Goal: Use online tool/utility: Utilize a website feature to perform a specific function

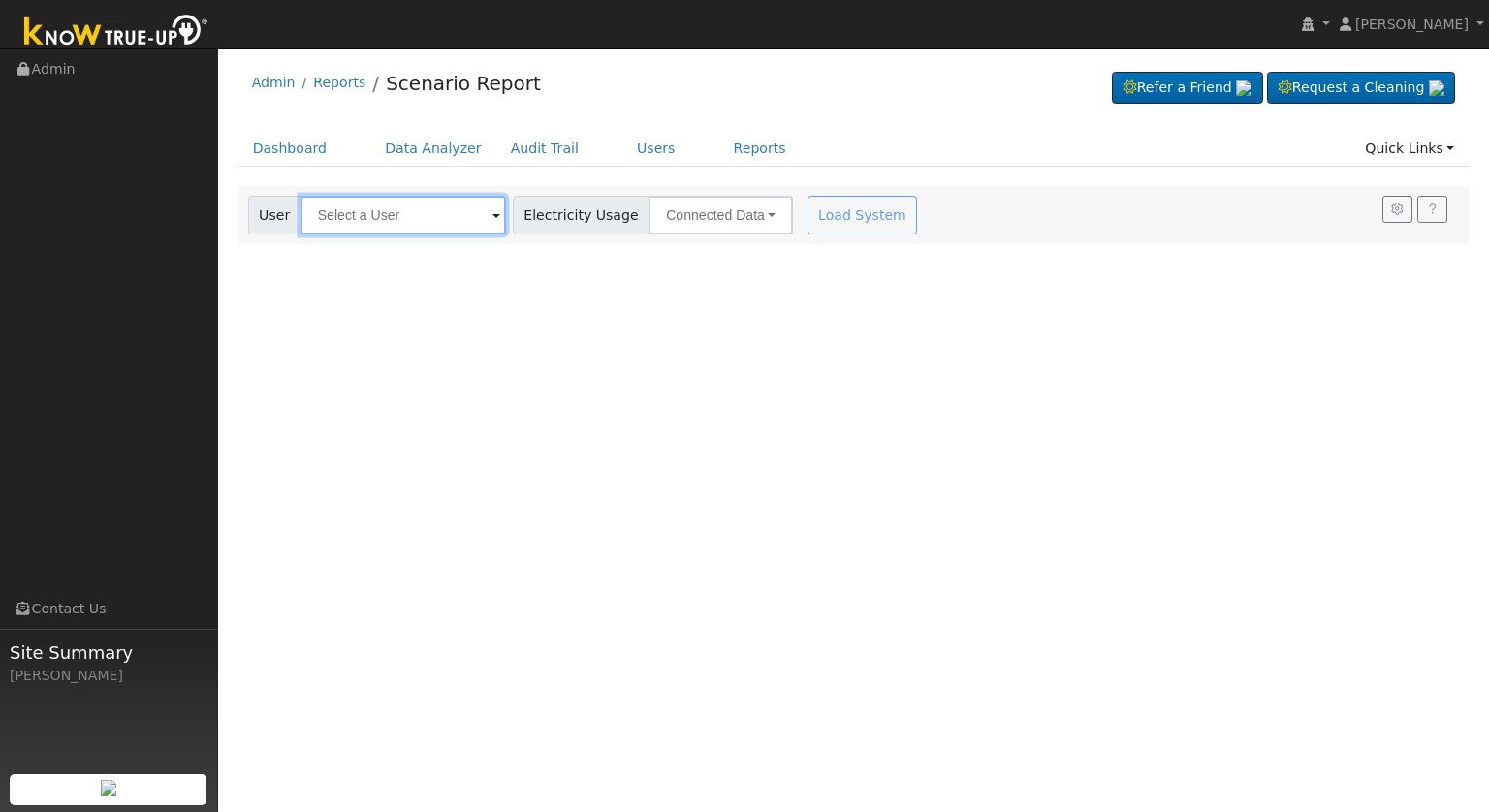
click at [404, 223] on input "text" at bounding box center [402, 215] width 205 height 39
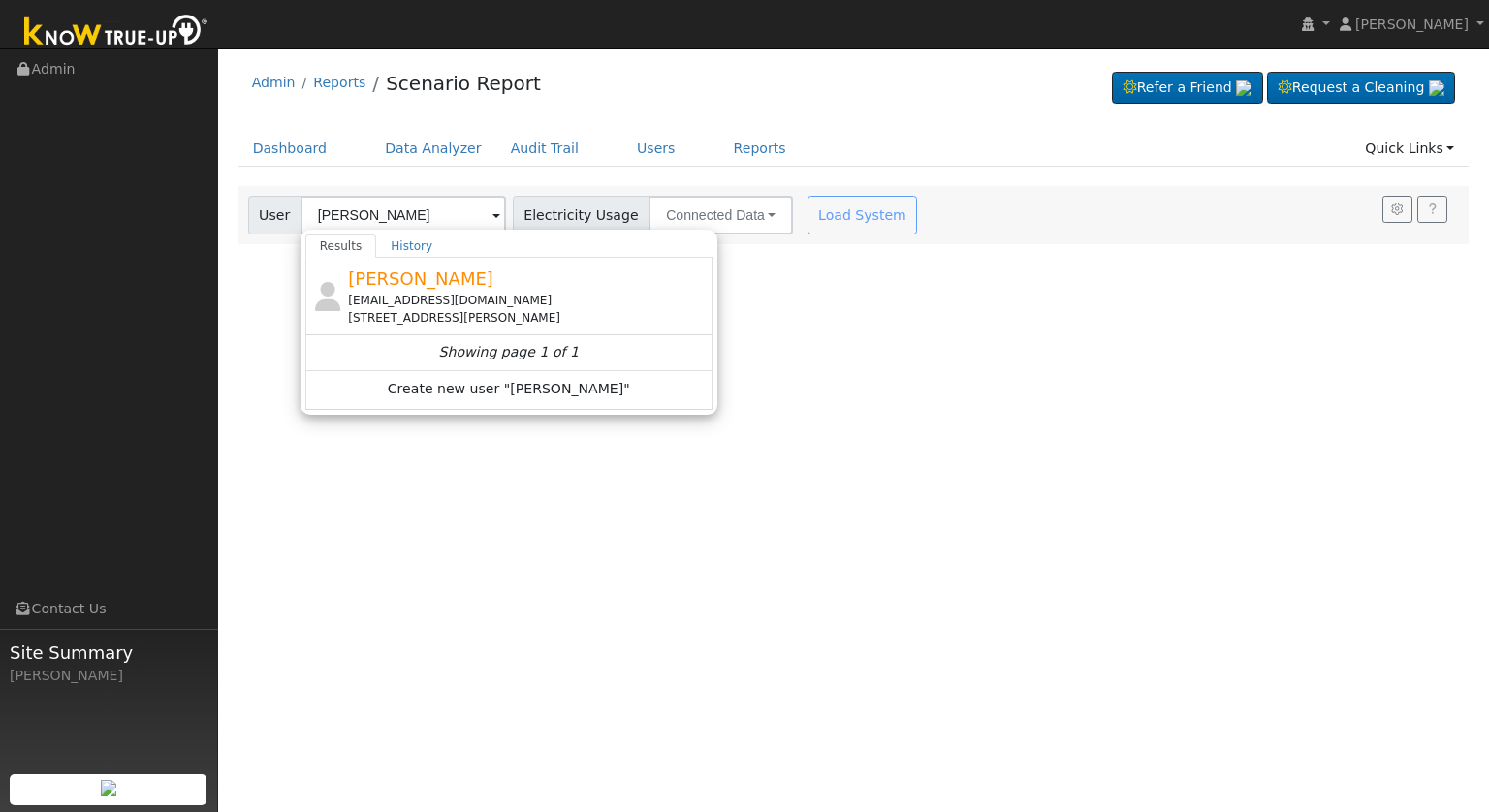
click at [513, 307] on div "[EMAIL_ADDRESS][DOMAIN_NAME] [STREET_ADDRESS][PERSON_NAME]" at bounding box center [528, 309] width 360 height 35
type input "[PERSON_NAME]"
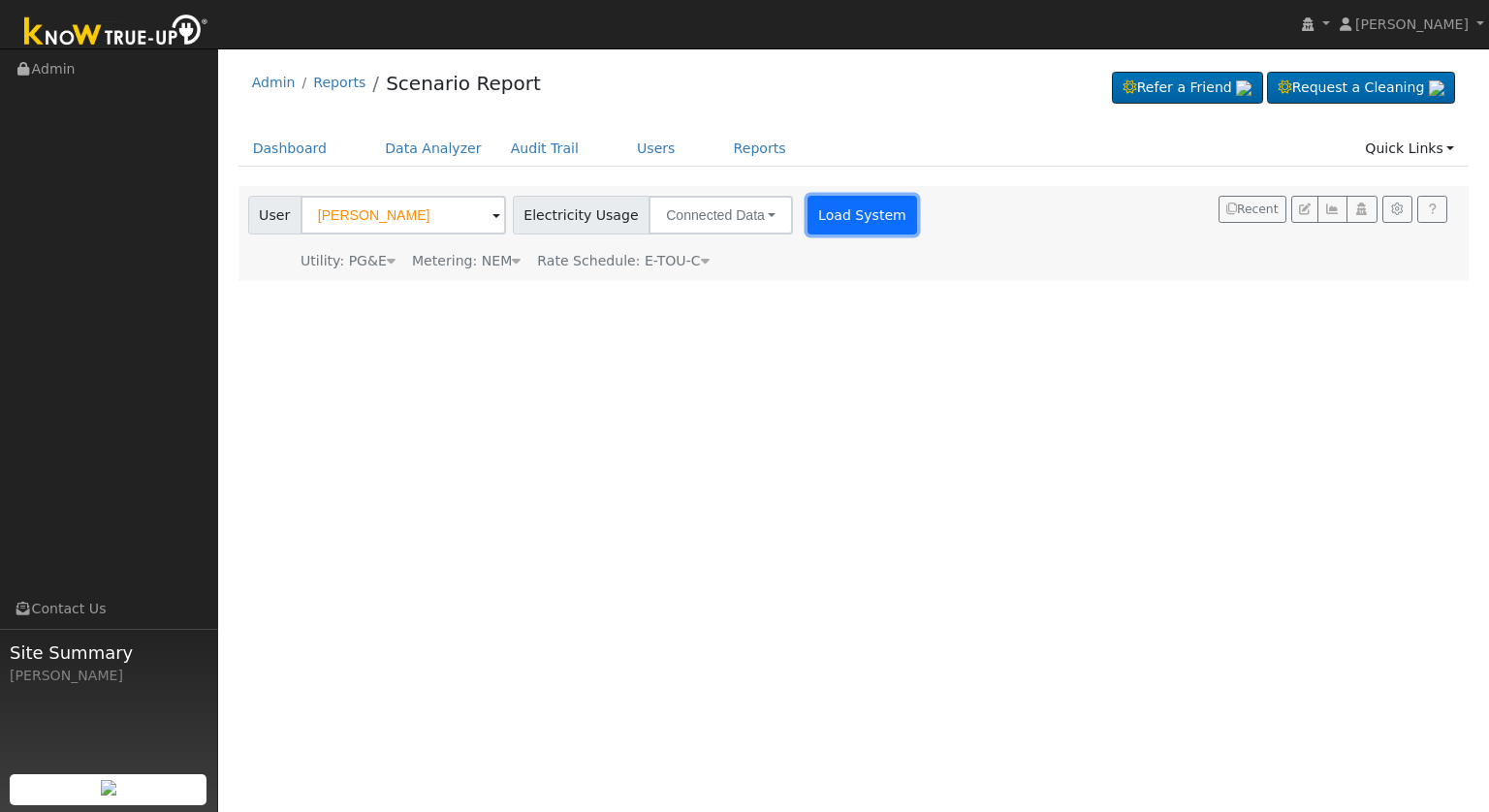
click at [807, 224] on button "Load System" at bounding box center [862, 215] width 110 height 39
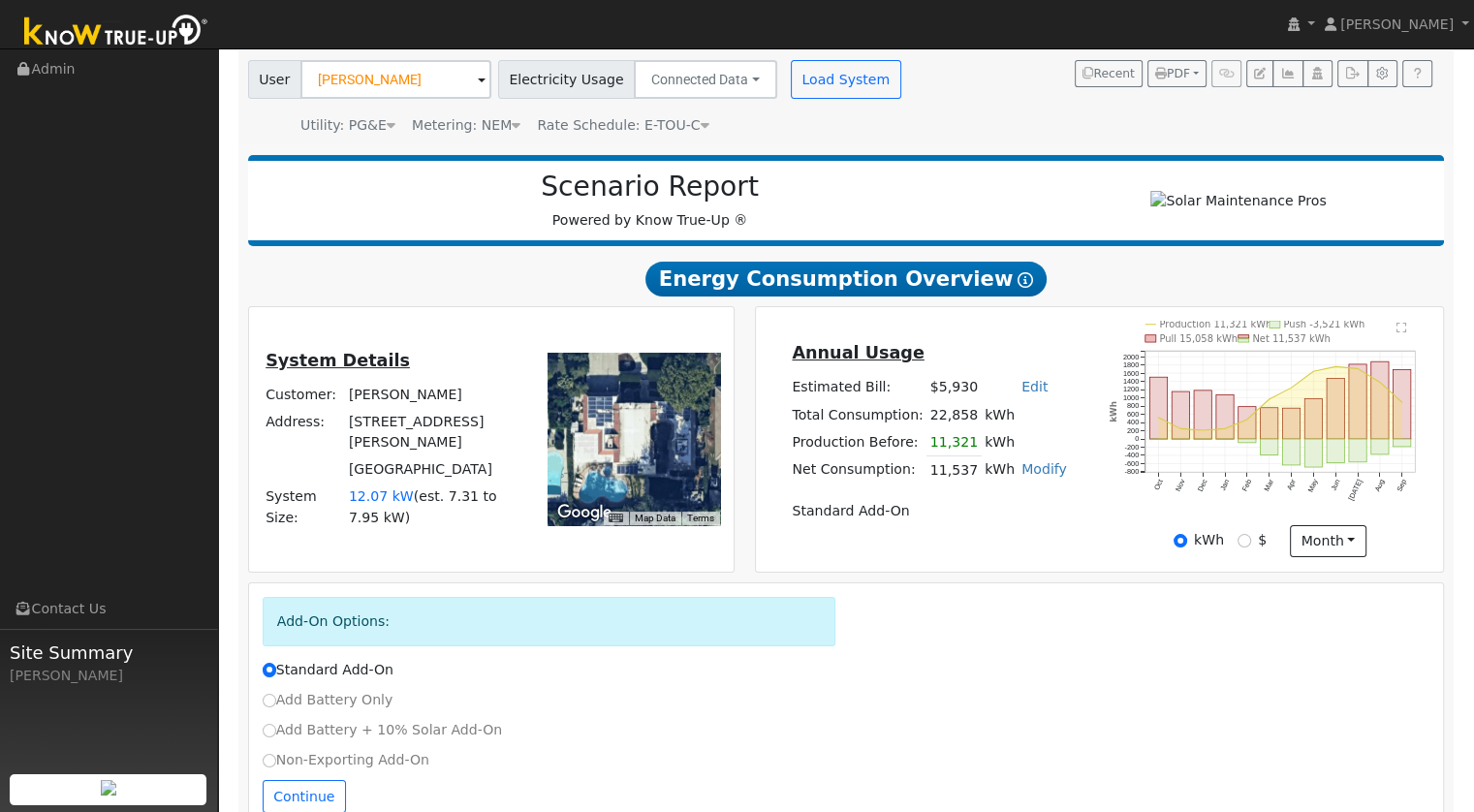
scroll to position [185, 0]
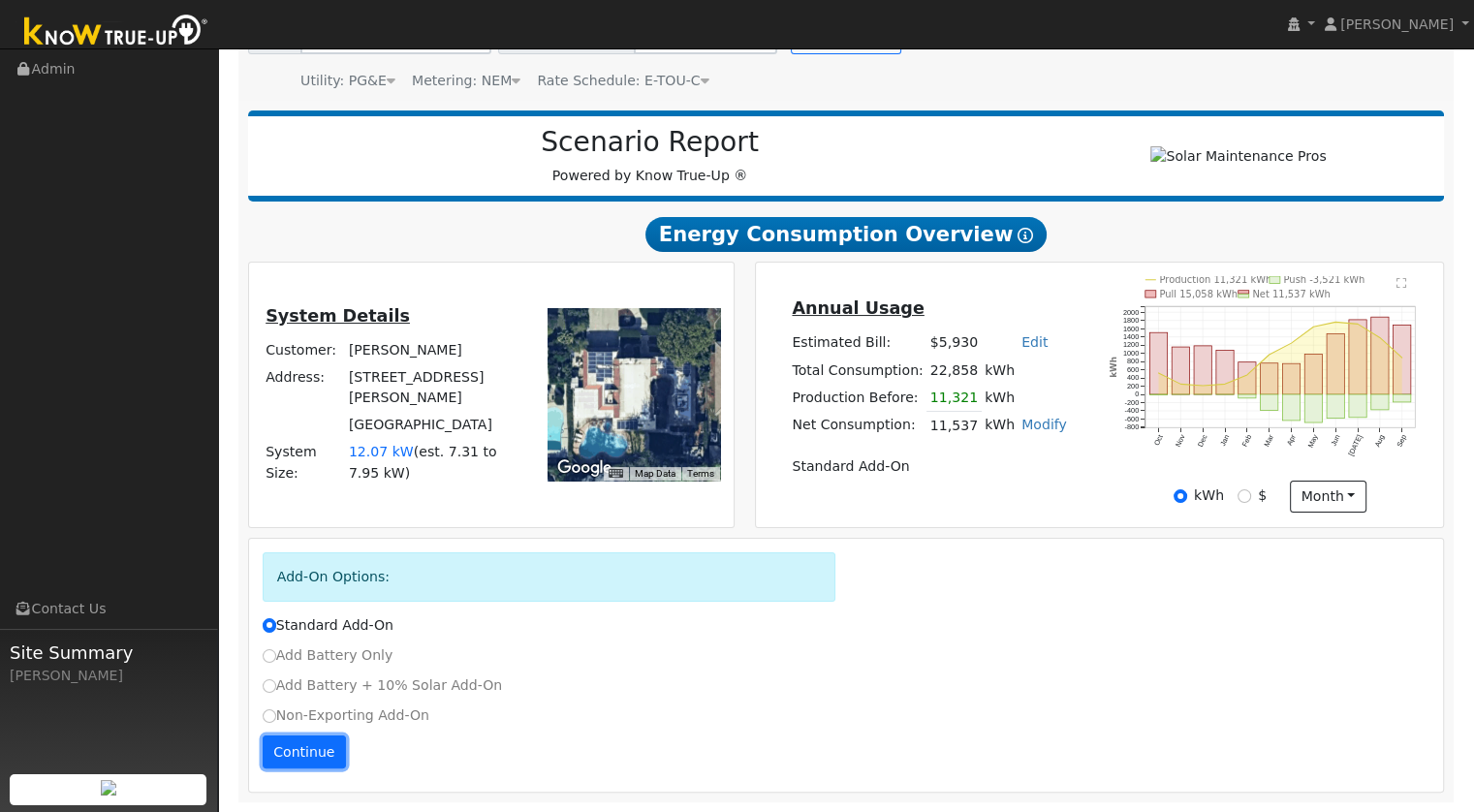
click at [290, 747] on button "Continue" at bounding box center [304, 752] width 83 height 33
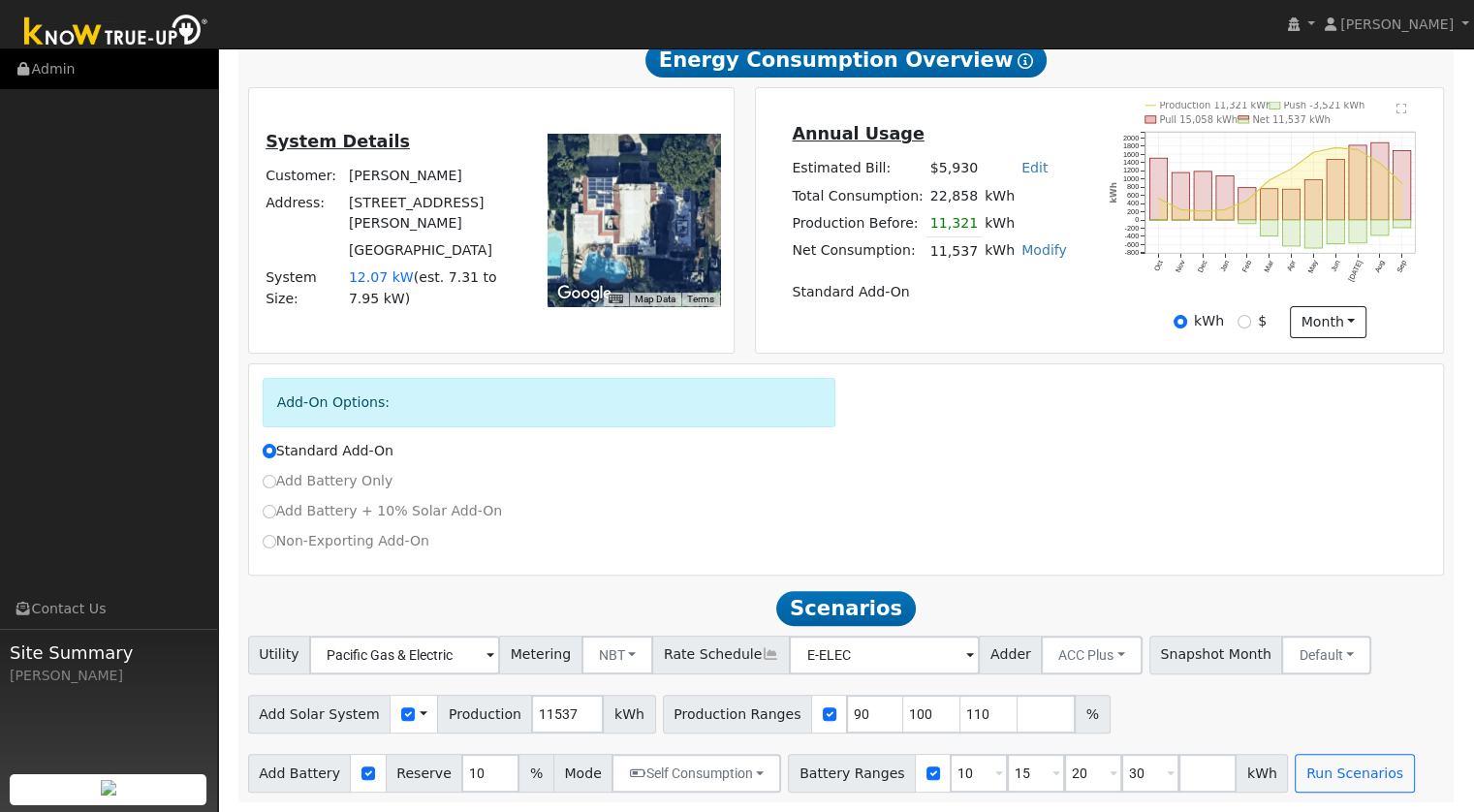
scroll to position [362, 0]
click at [535, 725] on input "11537" at bounding box center [567, 714] width 73 height 39
click at [535, 724] on input "11537" at bounding box center [567, 714] width 73 height 39
type input "12357"
click at [846, 721] on input "90" at bounding box center [875, 714] width 58 height 39
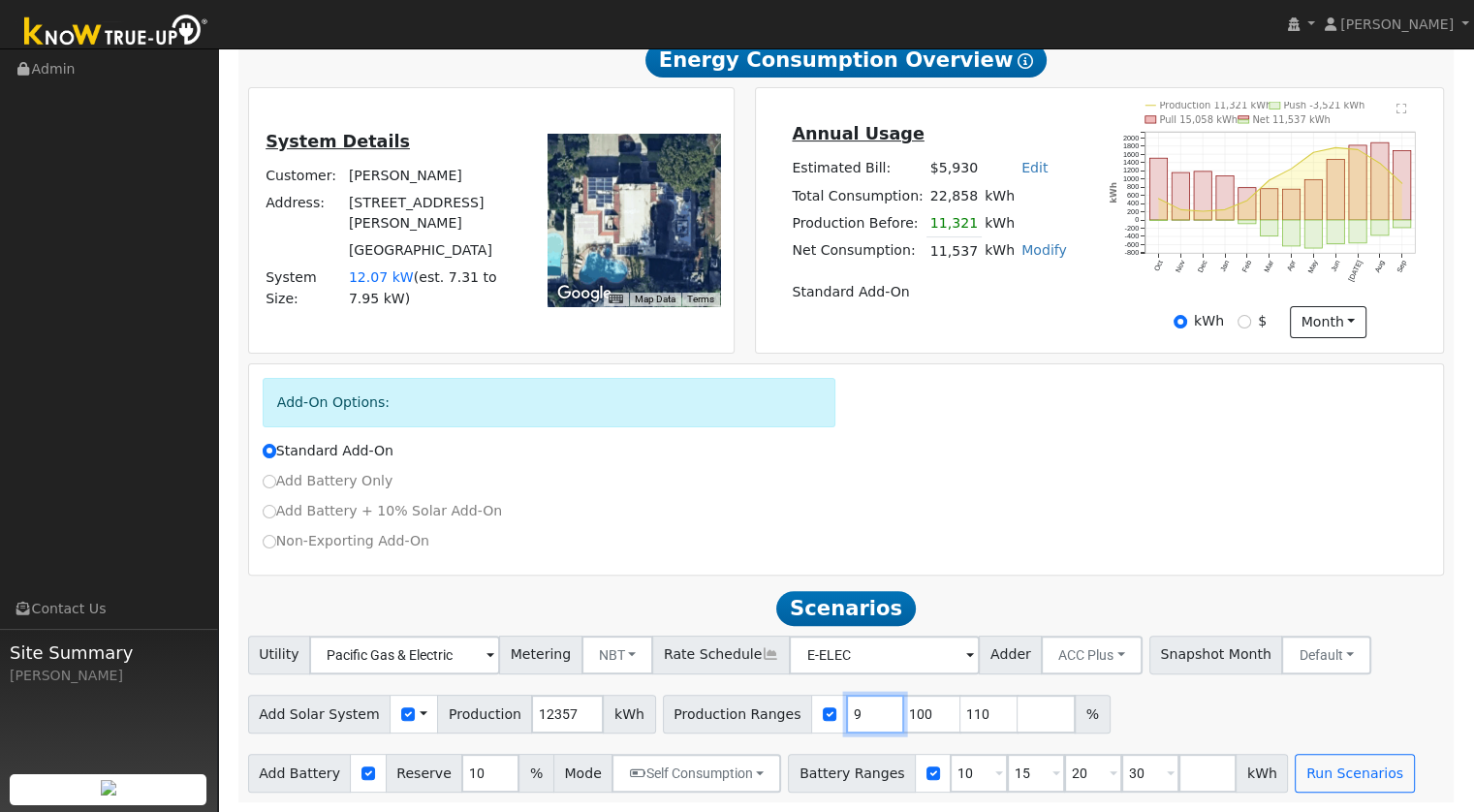
type input "100"
type input "110"
type input "100"
click at [1006, 709] on div "Add Solar System Use CSV Data Production 12357 kWh Production Ranges 100 %" at bounding box center [846, 711] width 1204 height 46
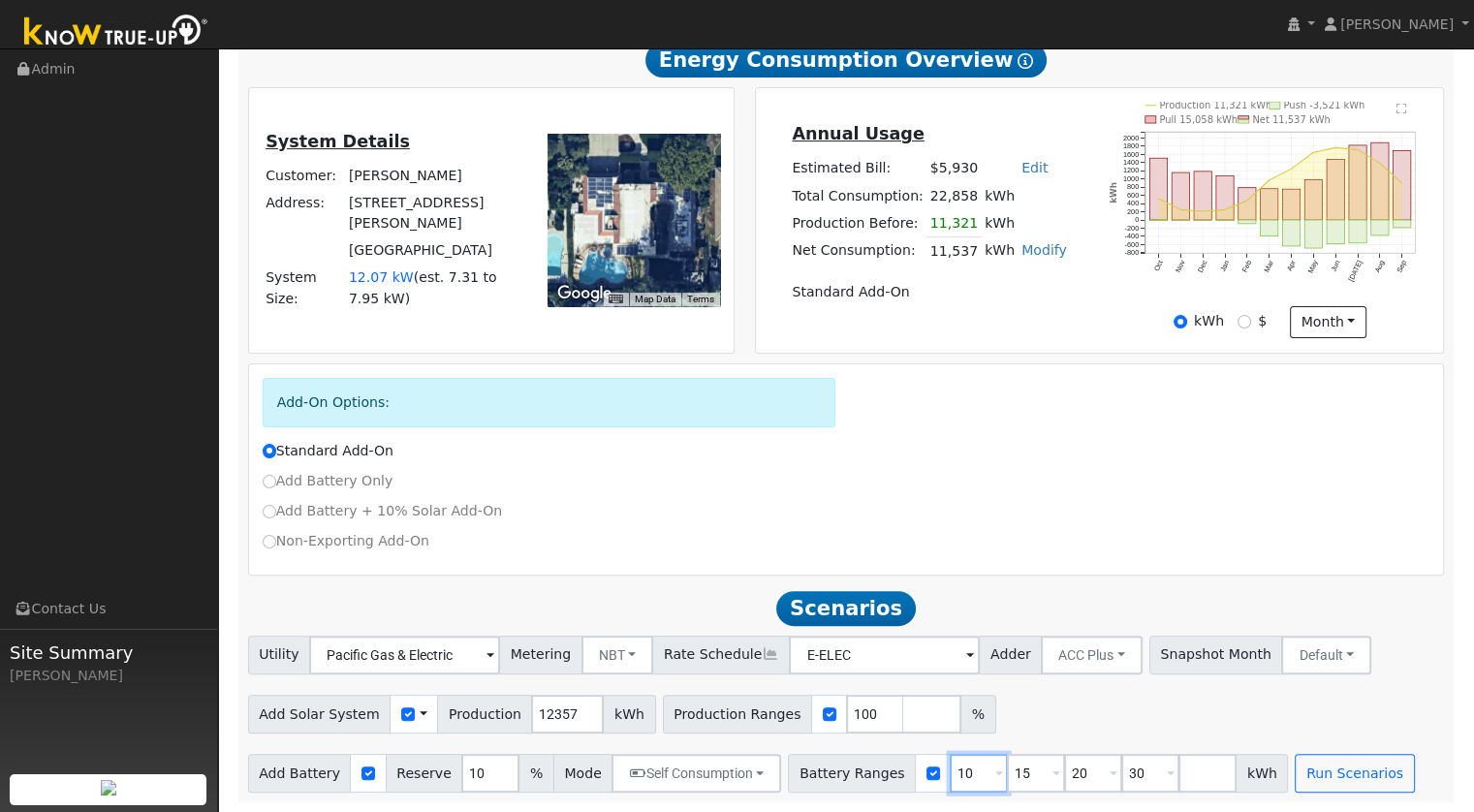
click at [951, 771] on input "10" at bounding box center [979, 773] width 58 height 39
type input "15"
type input "20"
type input "30"
type input "20"
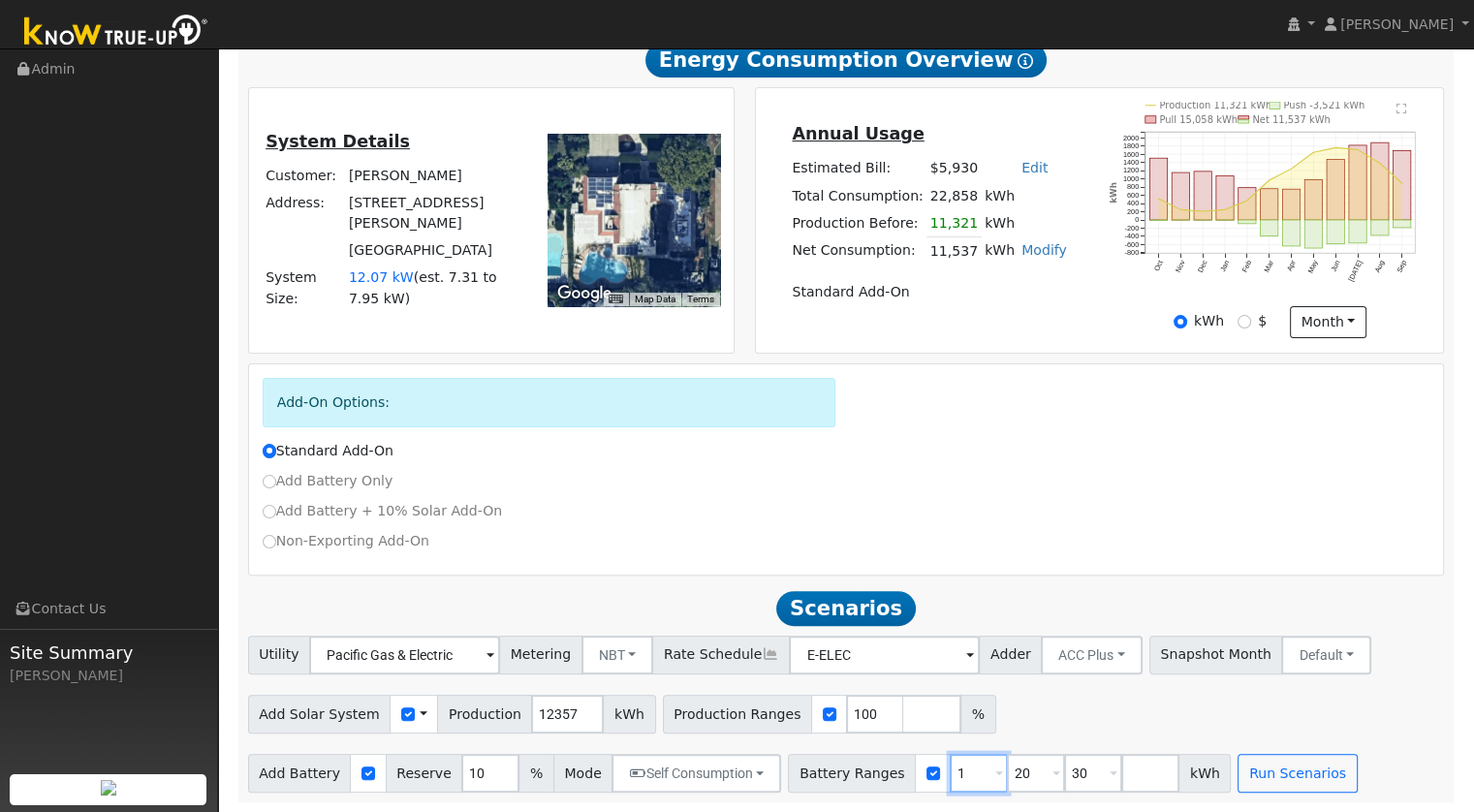
type input "30"
type input "3"
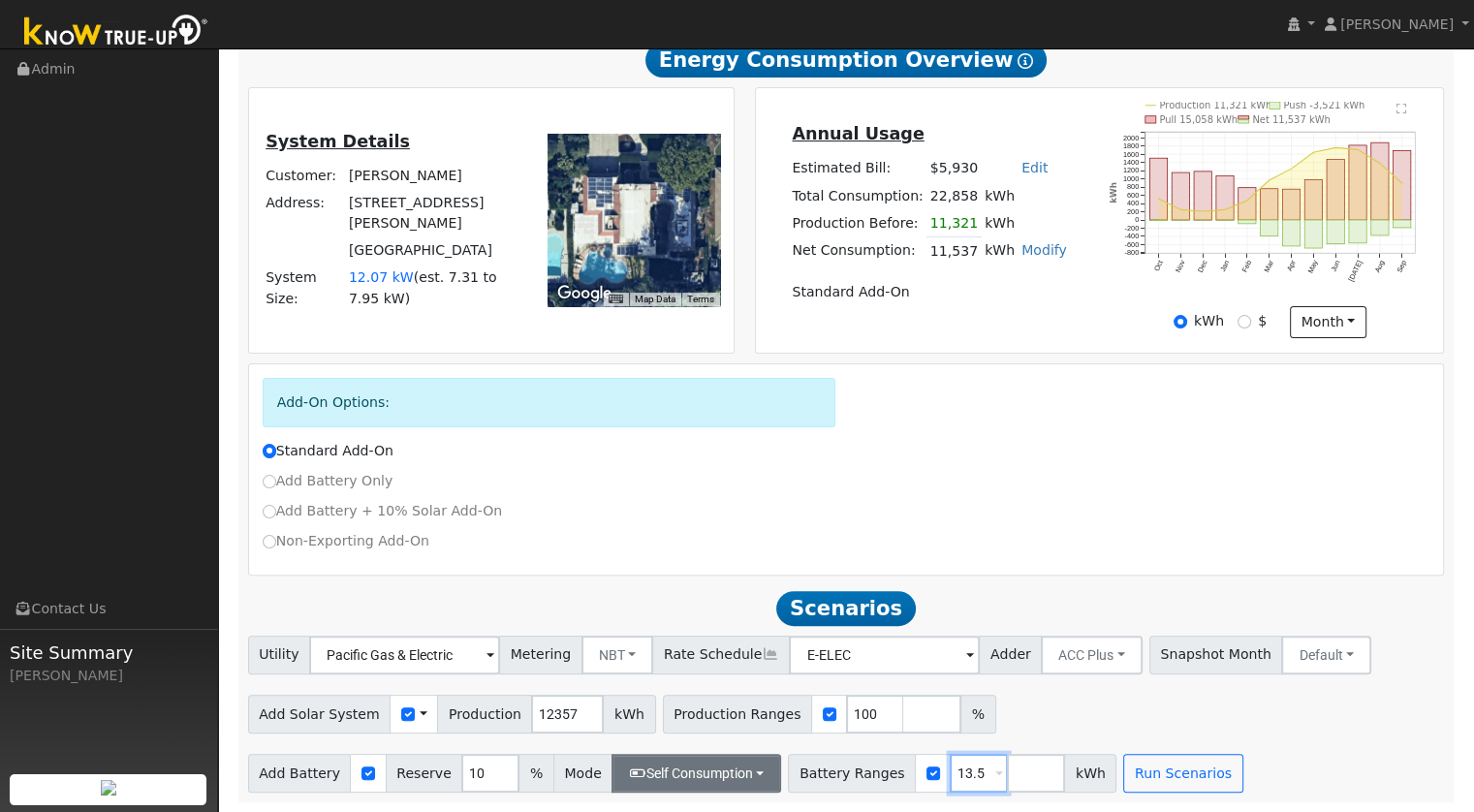
type input "13.5"
click at [692, 758] on button "Self Consumption" at bounding box center [697, 773] width 170 height 39
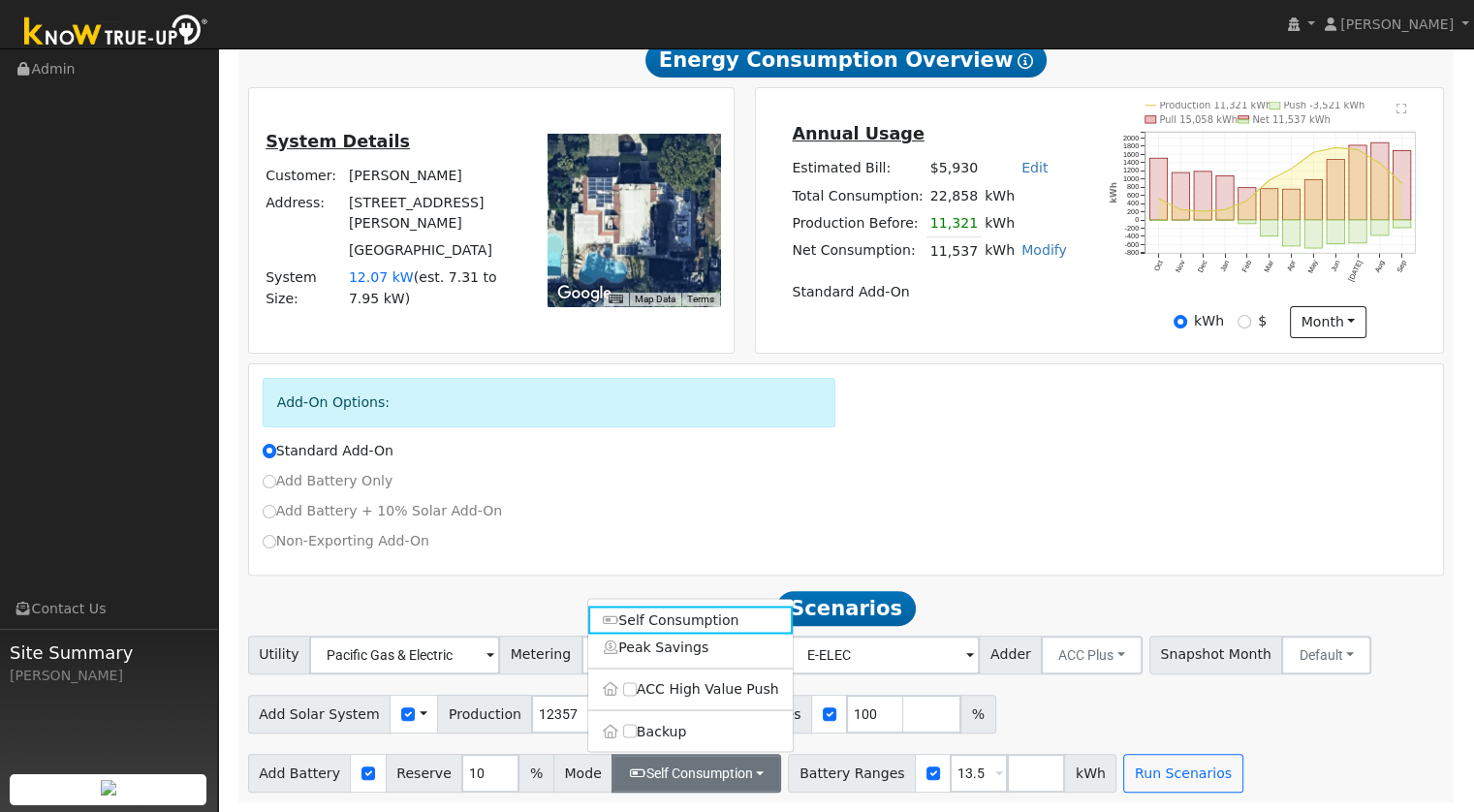
click at [652, 728] on label "Backup" at bounding box center [690, 730] width 205 height 27
click at [637, 728] on input "Backup" at bounding box center [630, 731] width 14 height 14
type input "20"
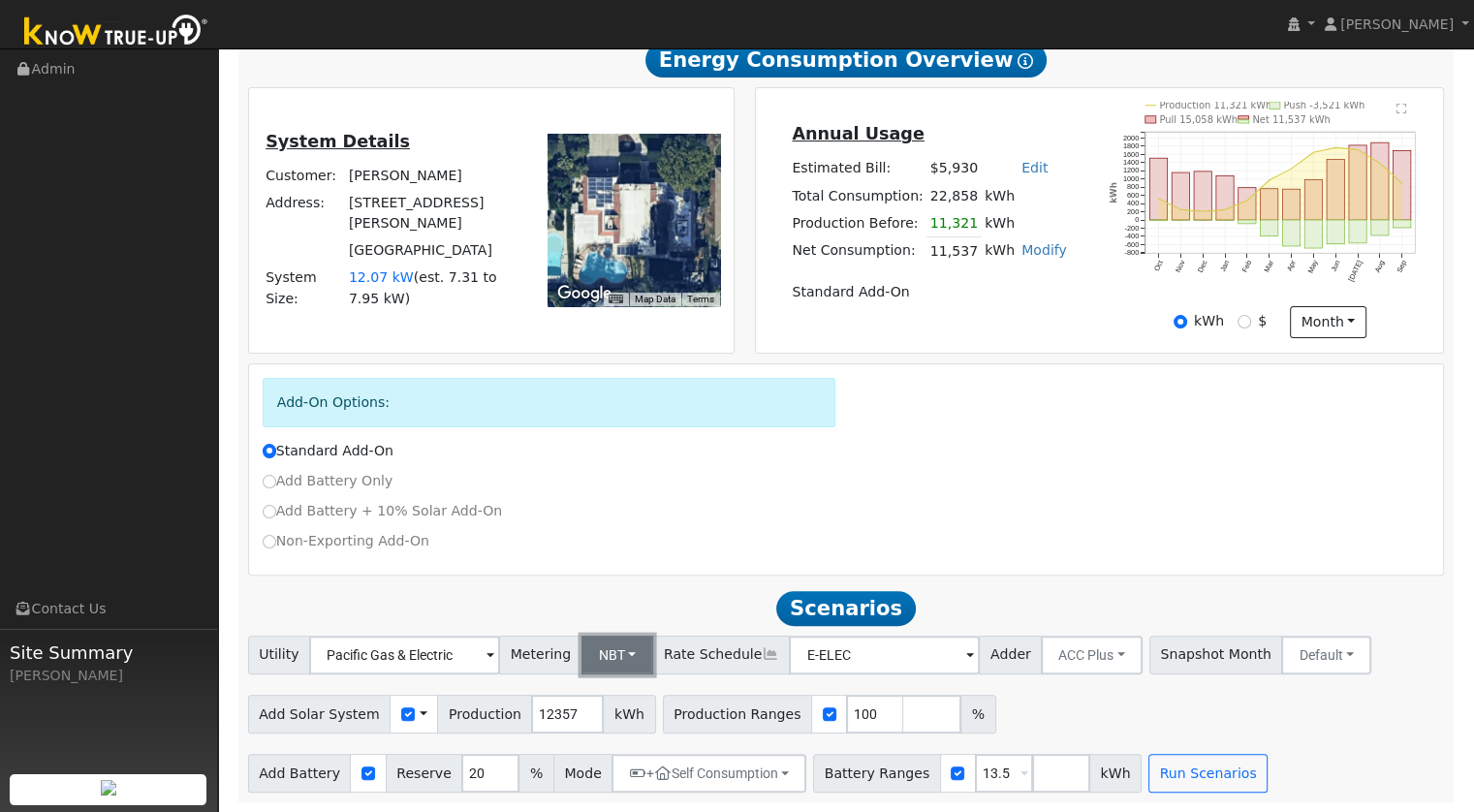
click at [620, 640] on button "NBT" at bounding box center [618, 655] width 73 height 39
click at [603, 696] on link "NEM" at bounding box center [633, 697] width 135 height 27
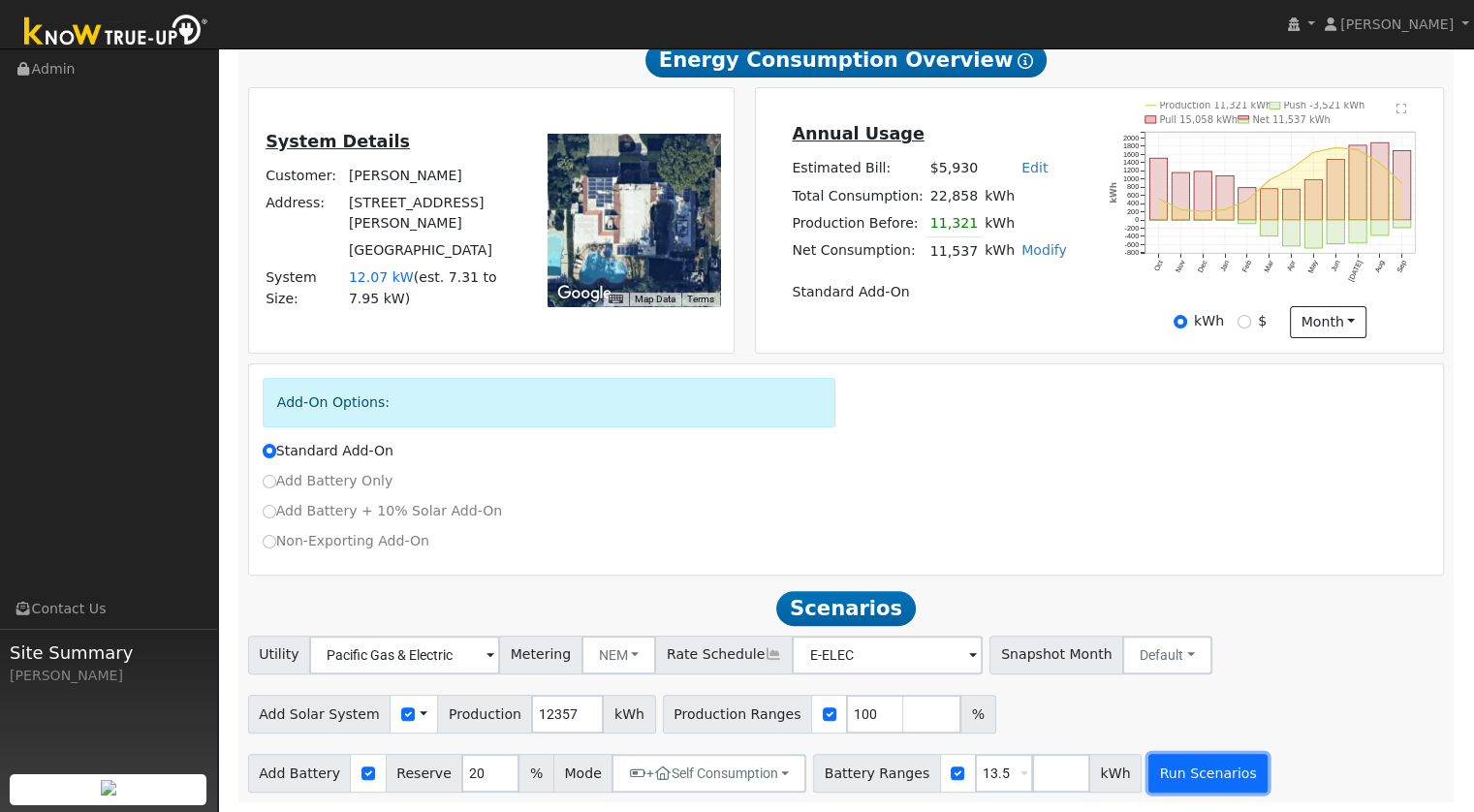
click at [1149, 775] on button "Run Scenarios" at bounding box center [1208, 773] width 119 height 39
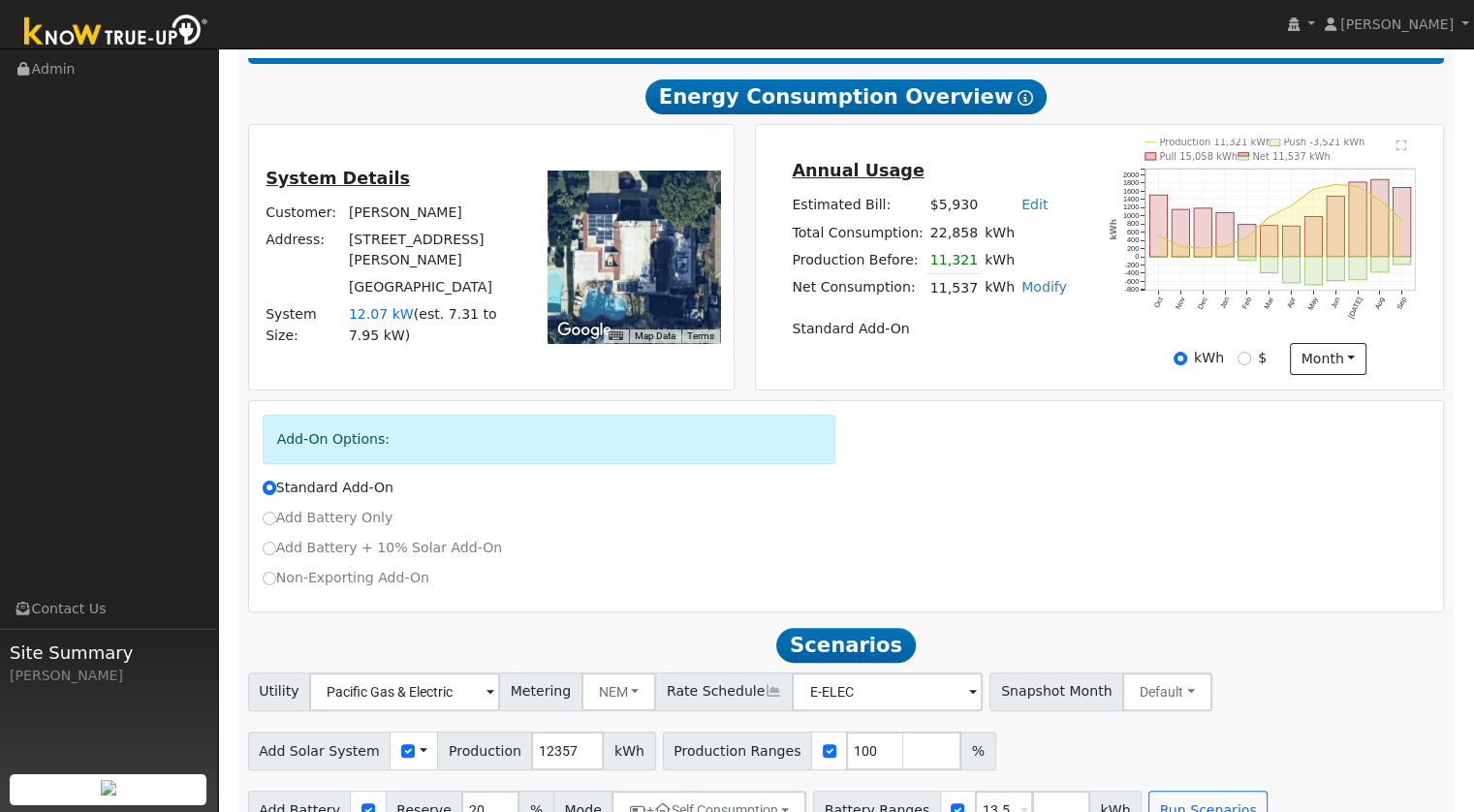
scroll to position [0, 0]
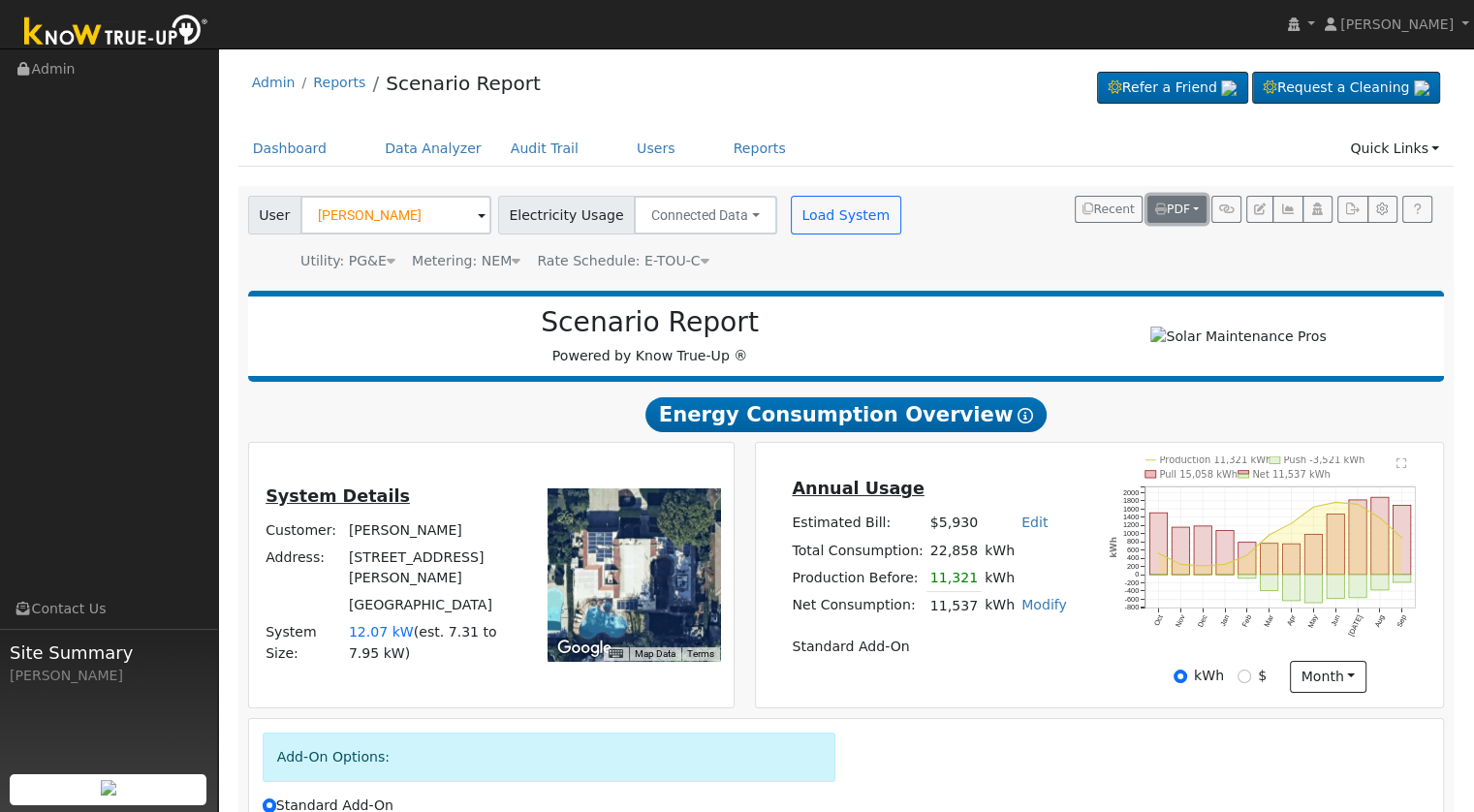
click at [1203, 201] on button "PDF" at bounding box center [1177, 209] width 59 height 27
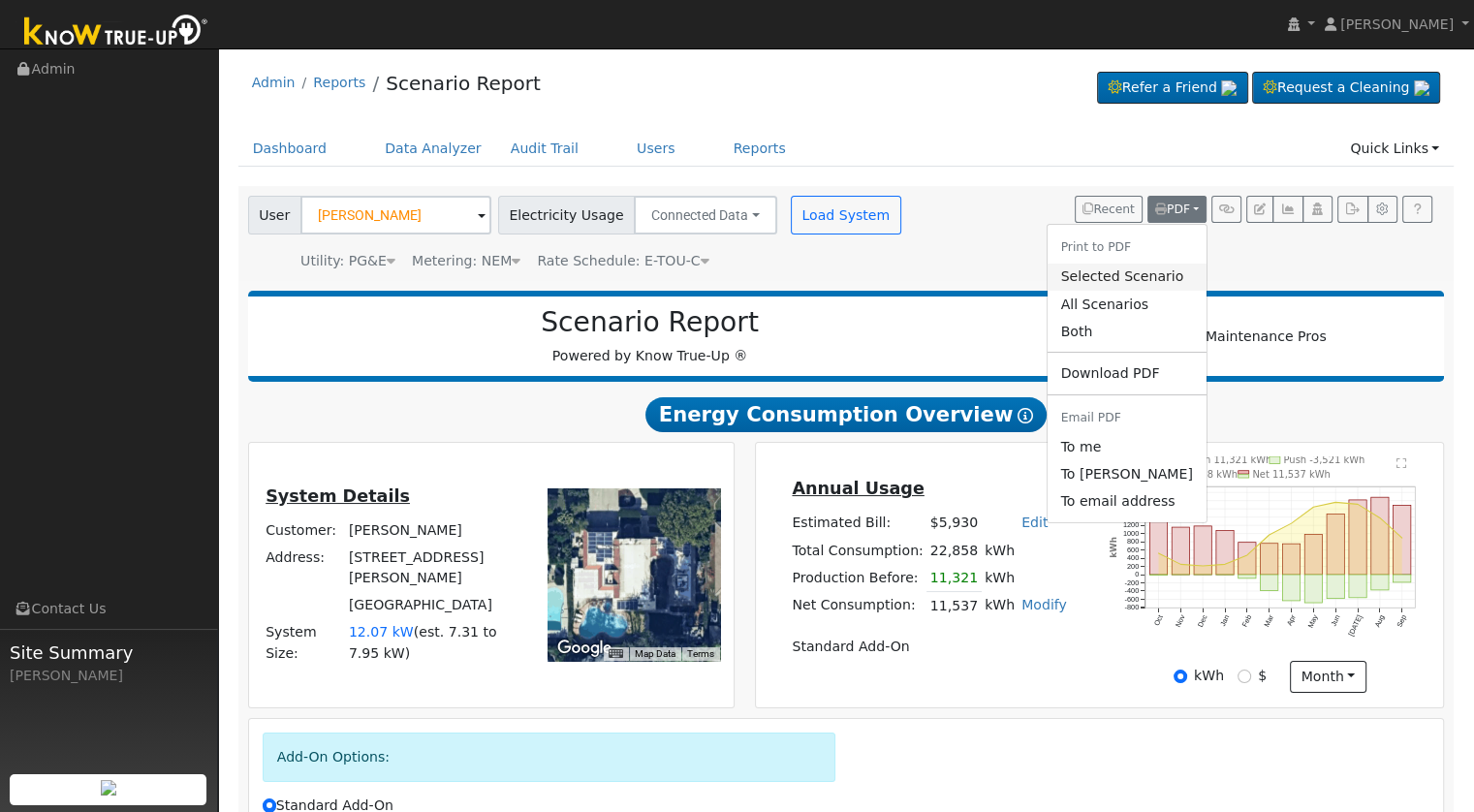
click at [1131, 273] on link "Selected Scenario" at bounding box center [1126, 277] width 159 height 27
